Goal: Task Accomplishment & Management: Manage account settings

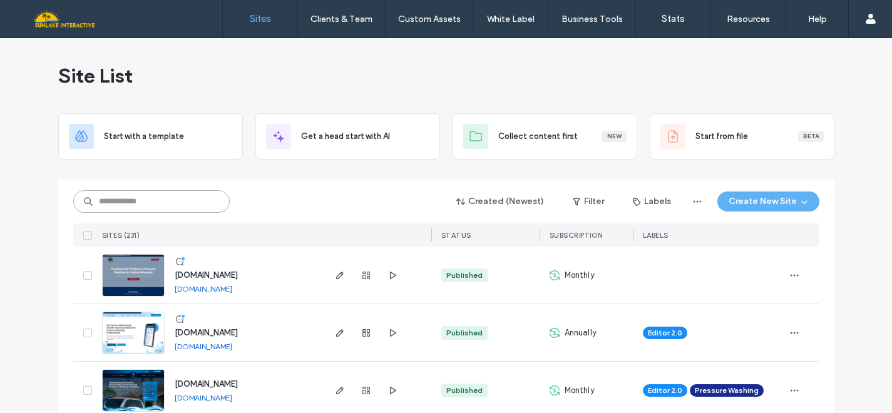
click at [127, 205] on input at bounding box center [151, 201] width 156 height 23
type input "*******"
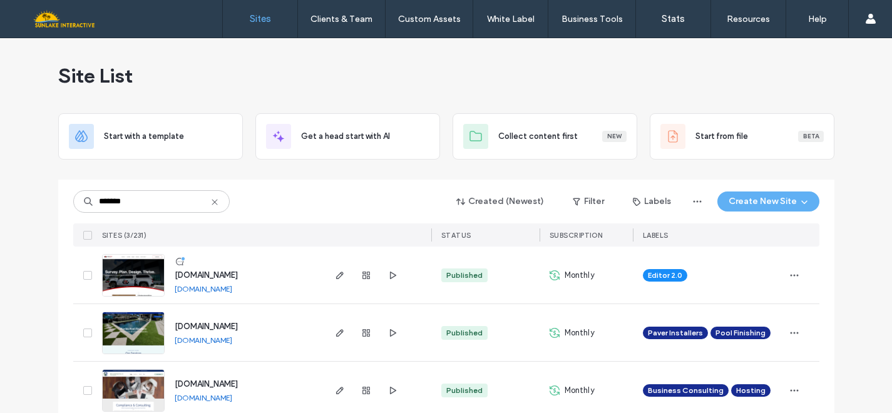
click at [213, 275] on span "[DOMAIN_NAME]" at bounding box center [206, 274] width 63 height 9
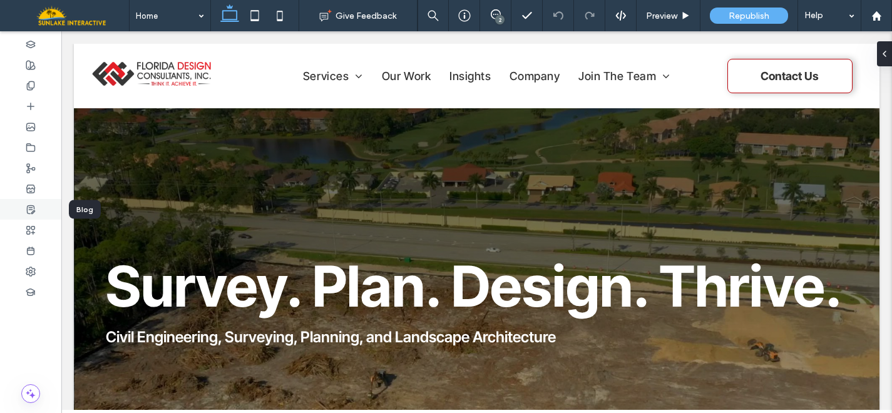
click at [33, 213] on use at bounding box center [31, 209] width 8 height 8
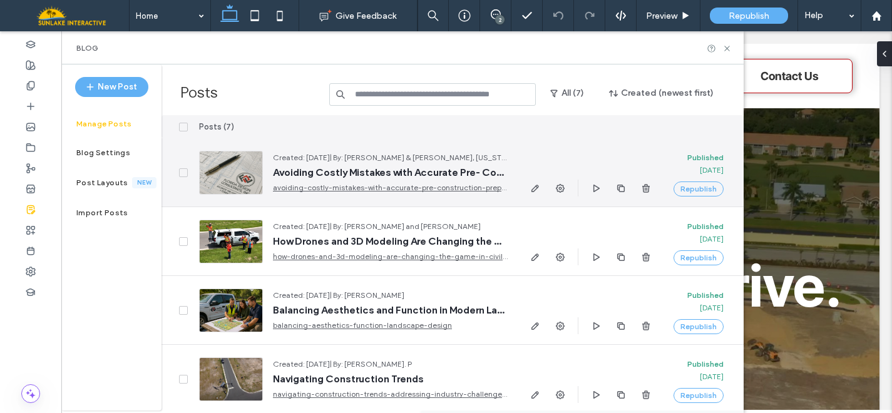
click at [315, 169] on span "Avoiding Costly Mistakes with Accurate Pre- Construction Preparation" at bounding box center [390, 172] width 235 height 13
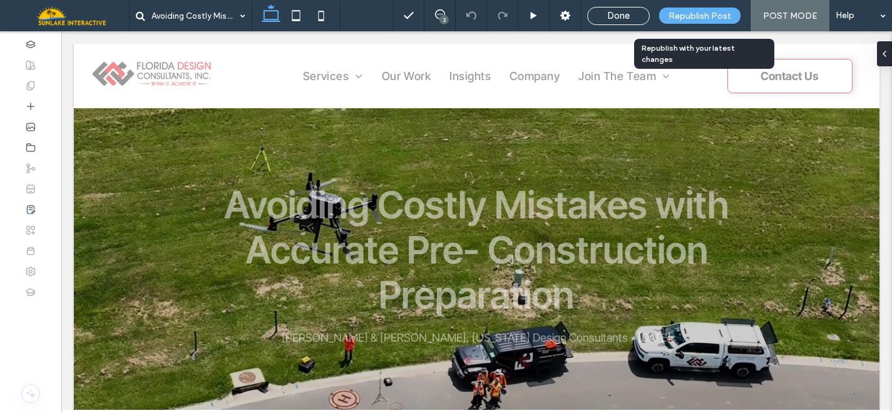
click at [701, 13] on span "Republish Post" at bounding box center [699, 16] width 63 height 11
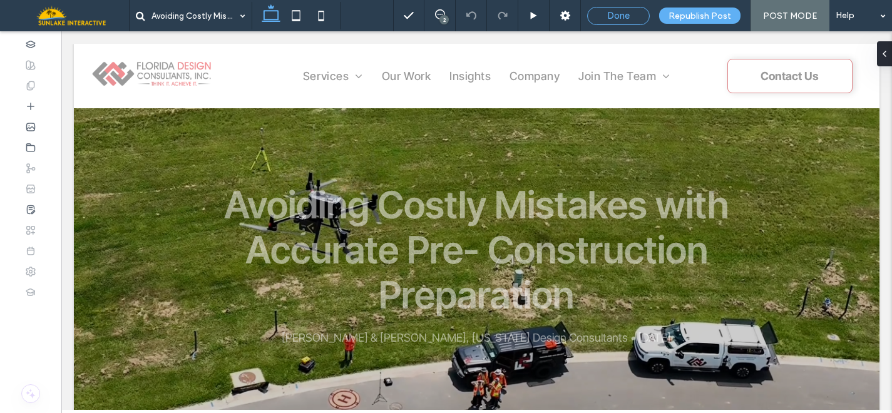
click at [611, 16] on span "Done" at bounding box center [618, 15] width 23 height 11
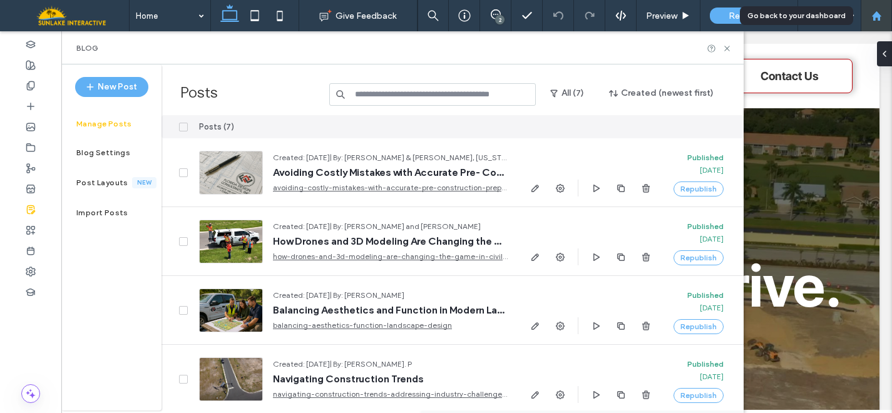
click at [877, 18] on use at bounding box center [875, 15] width 9 height 9
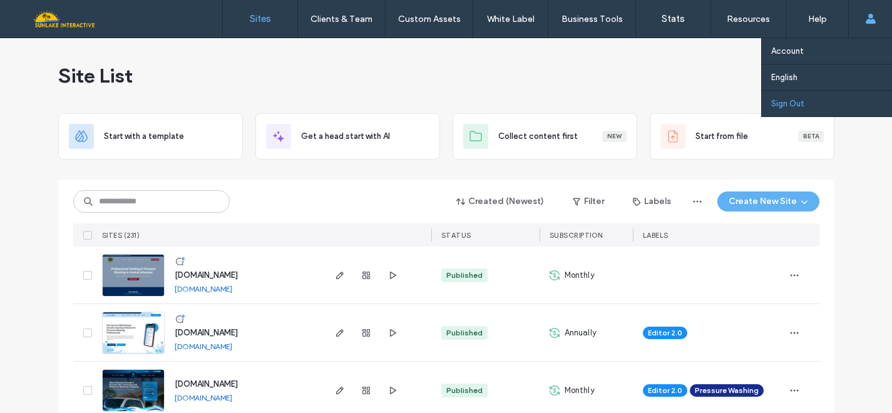
click at [801, 109] on link "Sign Out" at bounding box center [831, 104] width 121 height 26
